Goal: Information Seeking & Learning: Learn about a topic

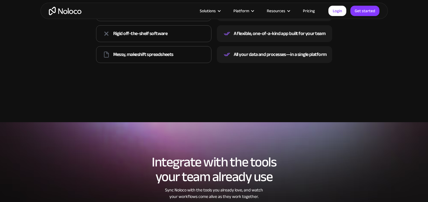
scroll to position [839, 0]
click at [313, 10] on link "Pricing" at bounding box center [309, 10] width 26 height 7
